Goal: Transaction & Acquisition: Purchase product/service

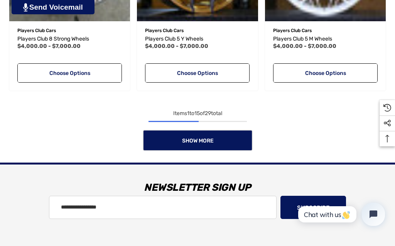
scroll to position [1056, 0]
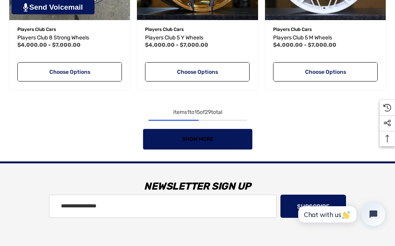
click at [195, 141] on span "Show More" at bounding box center [198, 139] width 32 height 7
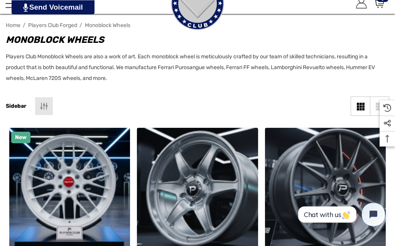
scroll to position [0, 0]
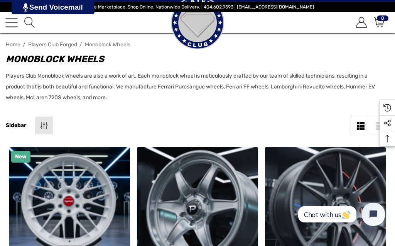
click at [201, 28] on img at bounding box center [197, 22] width 77 height 77
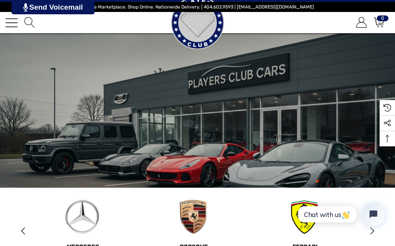
click at [10, 23] on span "Toggle menu" at bounding box center [11, 22] width 12 height 1
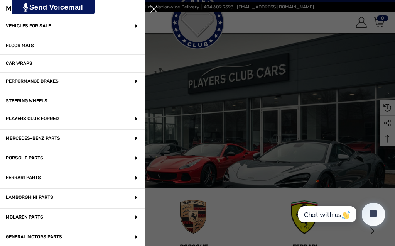
click at [42, 119] on p "Players Club Forged" at bounding box center [72, 119] width 145 height 19
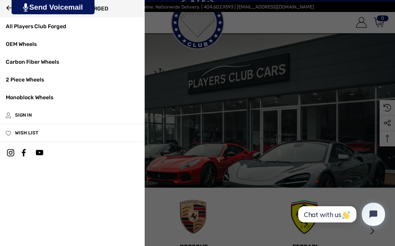
click at [29, 79] on link "2 Piece Wheels" at bounding box center [72, 80] width 145 height 18
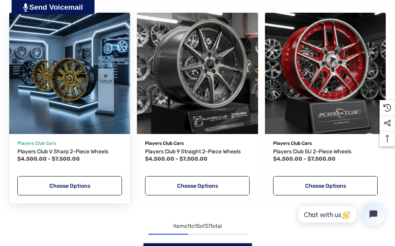
scroll to position [924, 0]
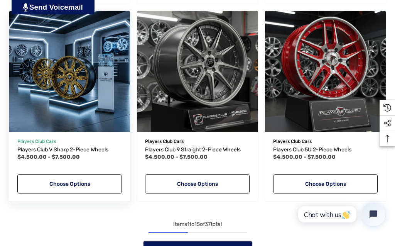
click at [65, 185] on link "Choose Options" at bounding box center [69, 183] width 105 height 19
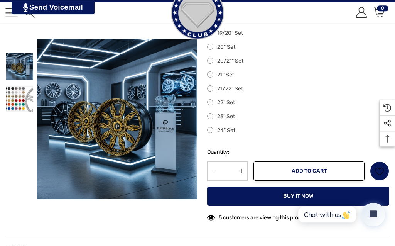
scroll to position [176, 0]
